Goal: Task Accomplishment & Management: Complete application form

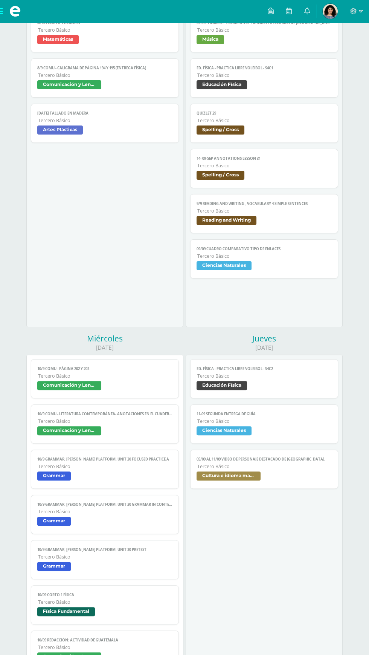
scroll to position [228, 0]
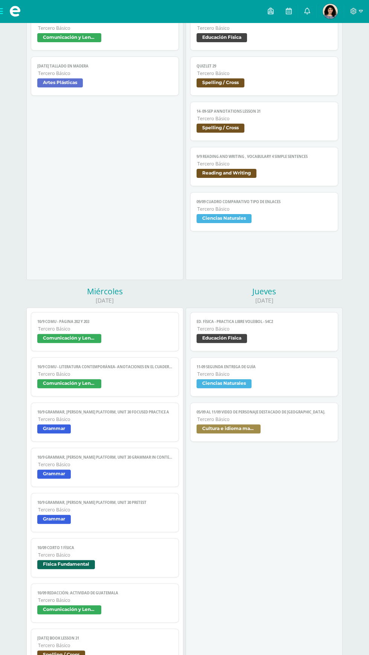
click at [135, 360] on link "10/9 COMU - Literatura contemporánea- Anotaciones en el cuaderno. Tercero Básic…" at bounding box center [105, 376] width 148 height 39
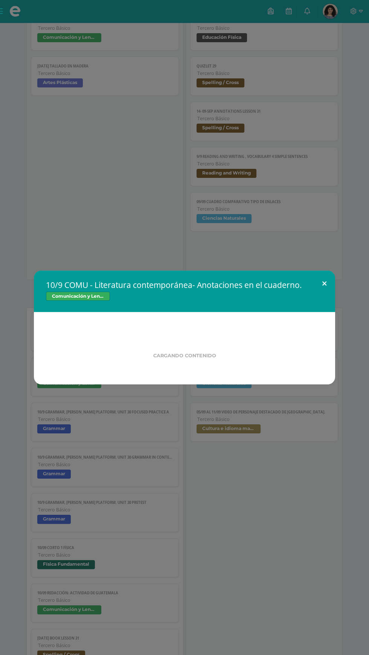
click at [324, 296] on button at bounding box center [324, 284] width 21 height 26
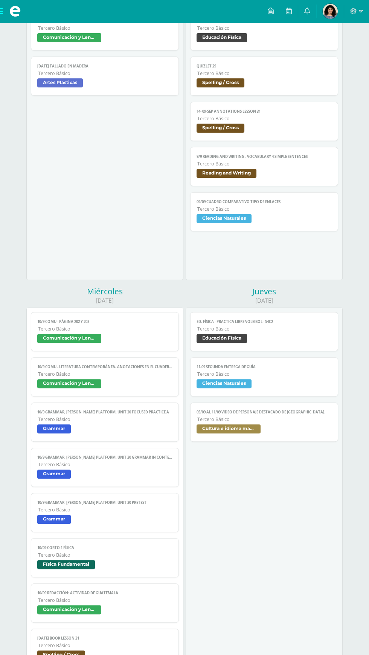
click at [52, 332] on span "Tercero Básico" at bounding box center [105, 329] width 134 height 6
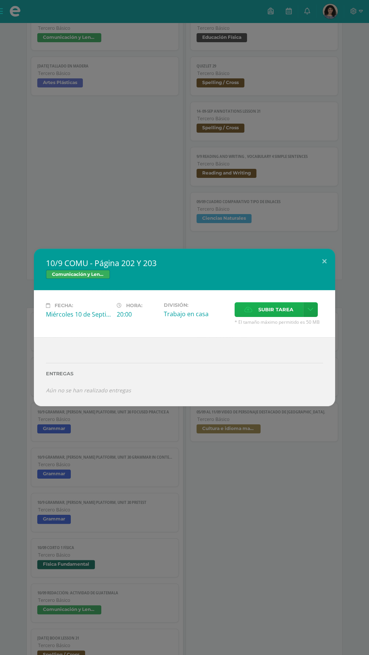
click at [249, 312] on icon at bounding box center [249, 309] width 8 height 5
click at [0, 0] on input "Subir tarea" at bounding box center [0, 0] width 0 height 0
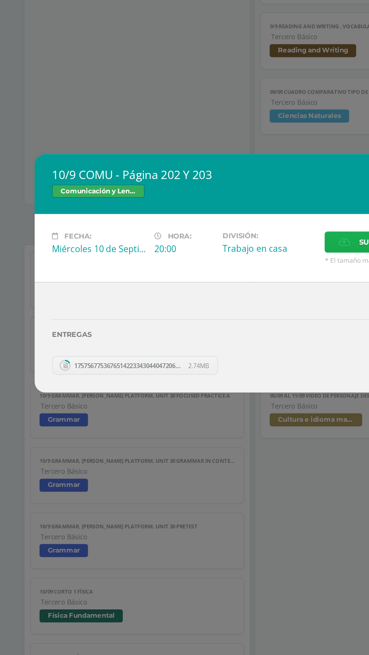
scroll to position [229, 0]
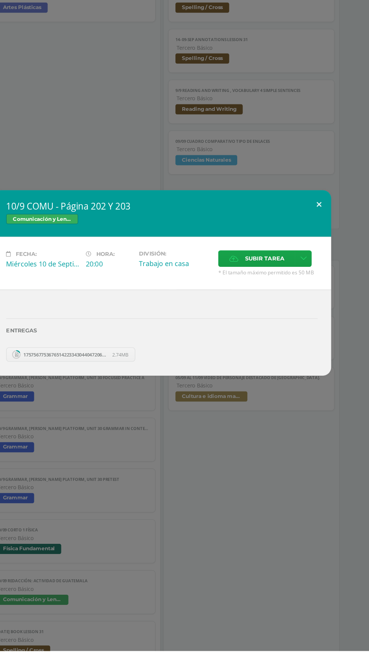
click at [323, 271] on button at bounding box center [324, 258] width 21 height 26
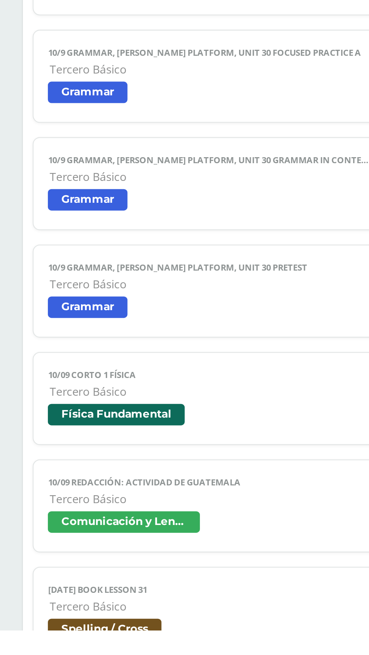
click at [104, 645] on span "Tercero Básico" at bounding box center [105, 645] width 134 height 6
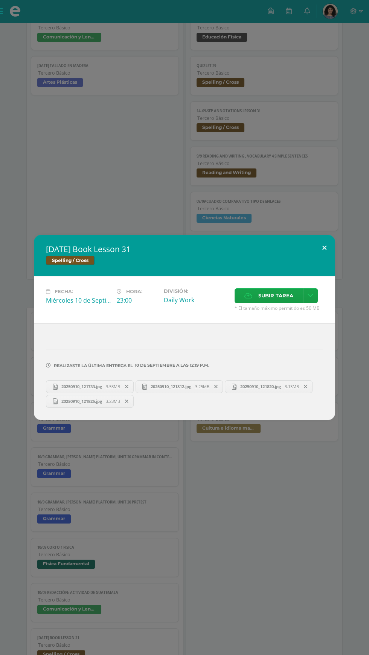
click at [324, 260] on button at bounding box center [324, 248] width 21 height 26
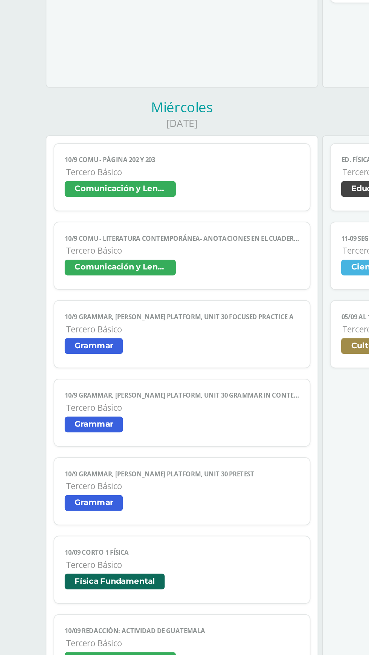
scroll to position [277, 0]
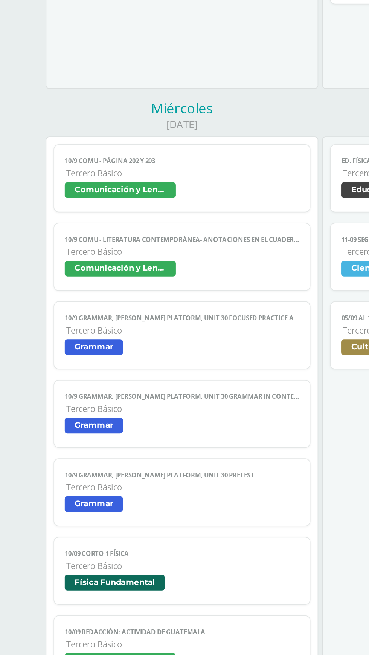
click at [139, 282] on span "Tercero Básico" at bounding box center [105, 280] width 134 height 6
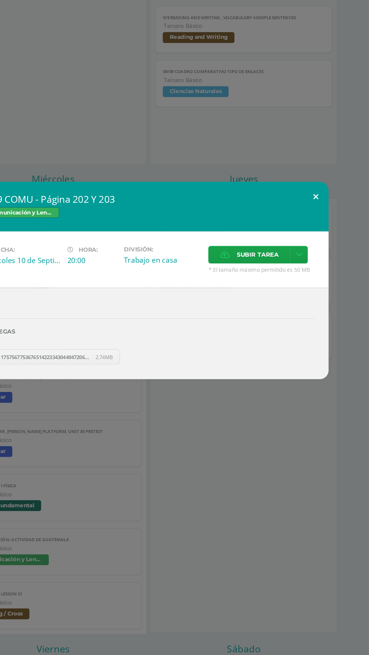
click at [335, 249] on button at bounding box center [324, 258] width 21 height 26
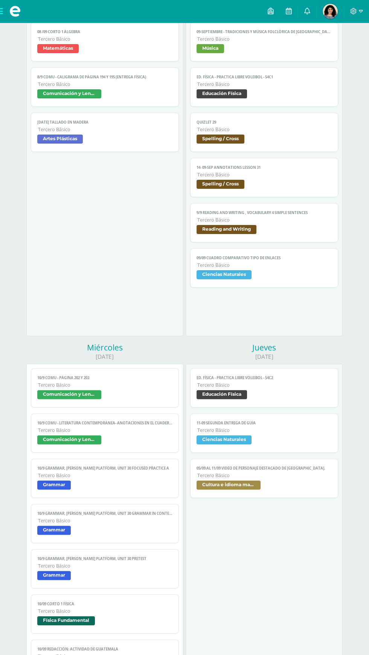
scroll to position [189, 0]
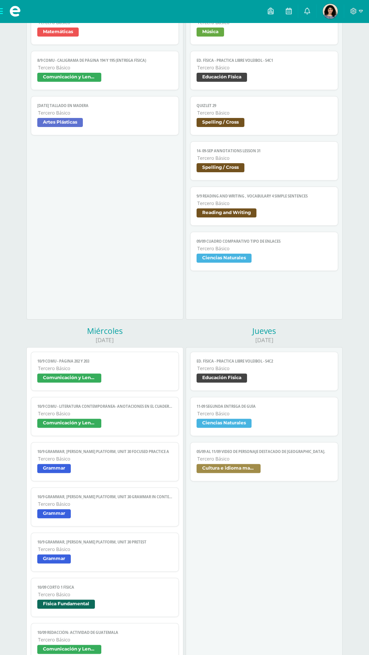
click at [155, 364] on link "10/9 COMU - Página 202 Y 203 Tercero Básico Comunicación y Lenguaje" at bounding box center [105, 371] width 148 height 39
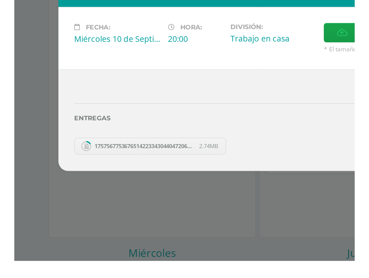
scroll to position [225, 0]
